Goal: Information Seeking & Learning: Learn about a topic

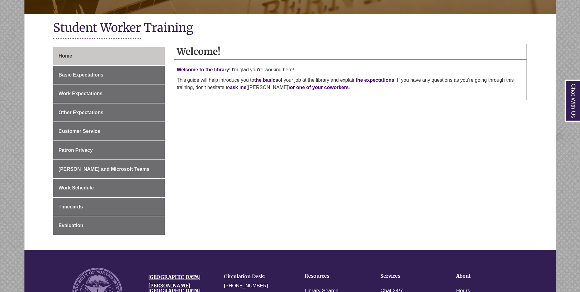
scroll to position [122, 0]
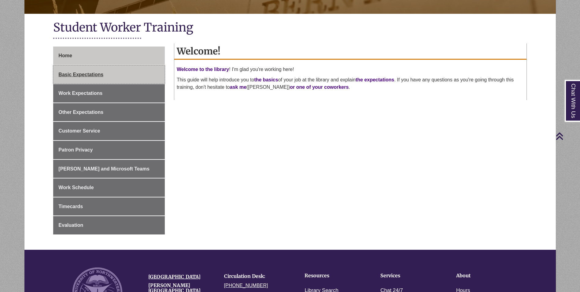
click at [135, 80] on link "Basic Expectations" at bounding box center [109, 74] width 112 height 18
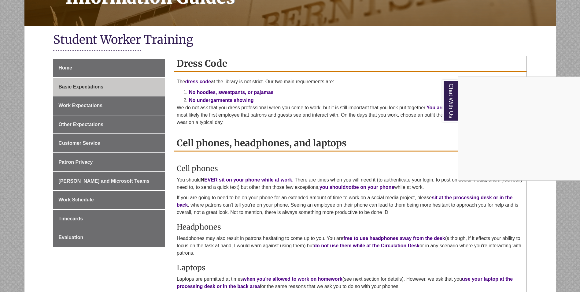
scroll to position [92, 0]
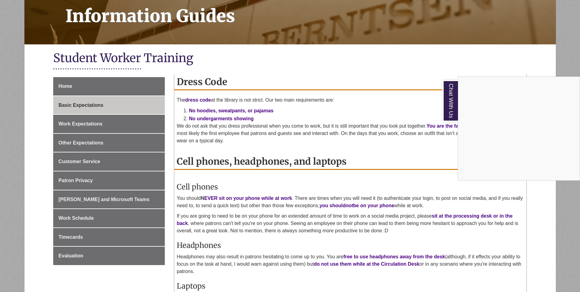
click at [94, 124] on div "Chat With Us" at bounding box center [290, 146] width 580 height 292
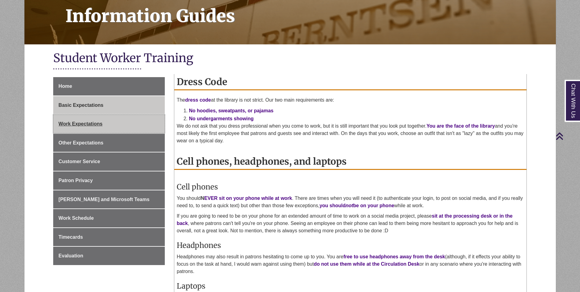
click at [81, 123] on span "Work Expectations" at bounding box center [80, 123] width 44 height 5
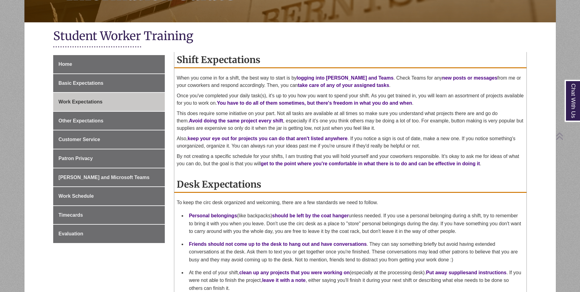
scroll to position [122, 0]
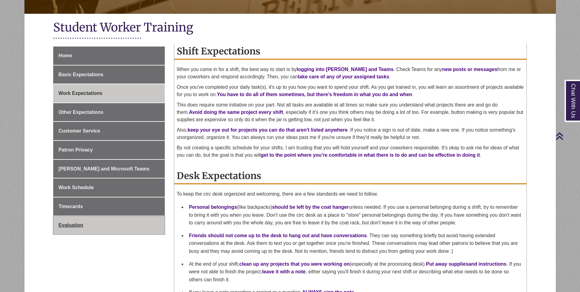
click at [118, 225] on link "Evaluation" at bounding box center [109, 225] width 112 height 18
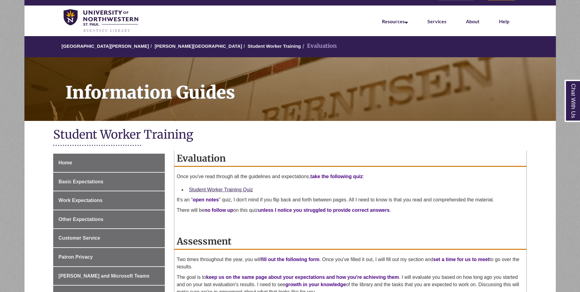
scroll to position [31, 0]
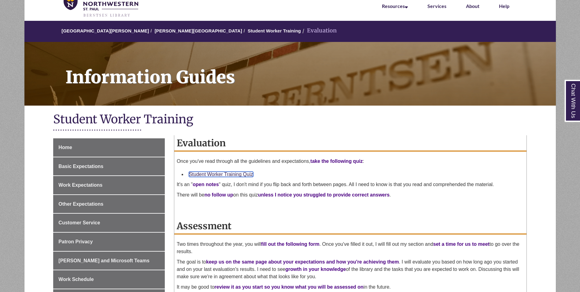
click at [238, 174] on link "Student Worker Training Quiz" at bounding box center [221, 174] width 64 height 5
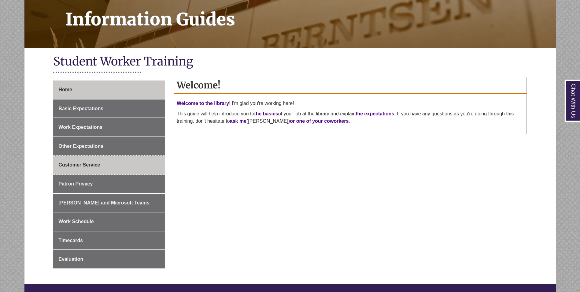
scroll to position [92, 0]
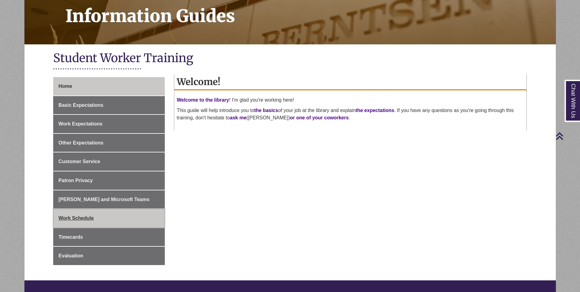
click at [118, 224] on link "Work Schedule" at bounding box center [109, 218] width 112 height 18
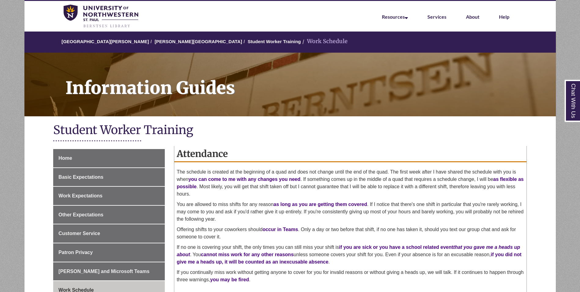
scroll to position [31, 0]
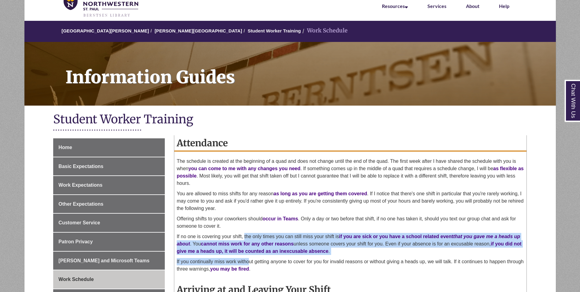
drag, startPoint x: 244, startPoint y: 237, endPoint x: 248, endPoint y: 256, distance: 19.7
click at [248, 256] on div "The schedule is created at the beginning of a quad and does not change until th…" at bounding box center [350, 217] width 347 height 118
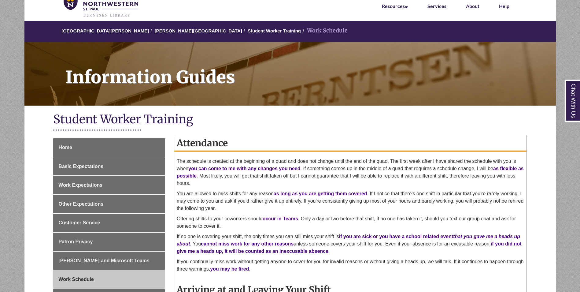
drag, startPoint x: 248, startPoint y: 256, endPoint x: 233, endPoint y: 225, distance: 35.2
click at [234, 226] on p "Offering shifts to your coworkers should occur in Teams . Only a day or two bef…" at bounding box center [350, 222] width 347 height 15
